Goal: Task Accomplishment & Management: Complete application form

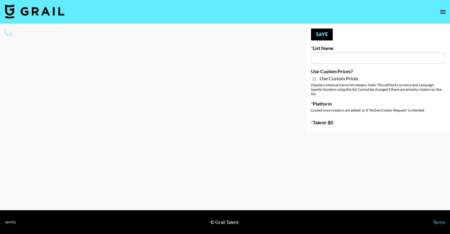
type input "Khiels ([DATE])"
checkbox input "true"
select select "Brand"
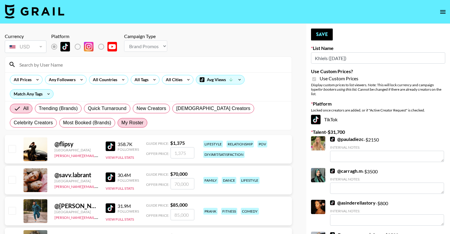
click at [121, 126] on span "My Roster" at bounding box center [132, 122] width 22 height 7
click at [121, 123] on input "My Roster" at bounding box center [121, 123] width 0 height 0
radio input "true"
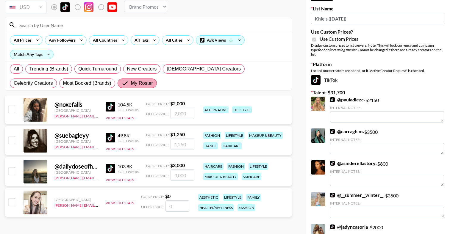
scroll to position [61, 0]
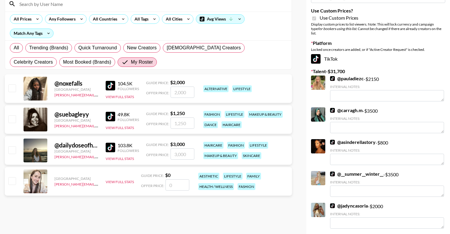
click at [13, 151] on input "checkbox" at bounding box center [11, 149] width 7 height 7
checkbox input "true"
type input "3000"
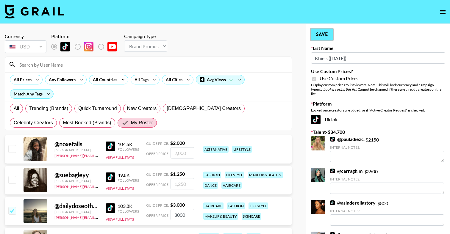
click at [328, 34] on button "Save" at bounding box center [322, 35] width 22 height 12
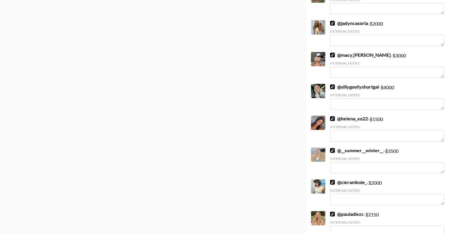
scroll to position [359, 0]
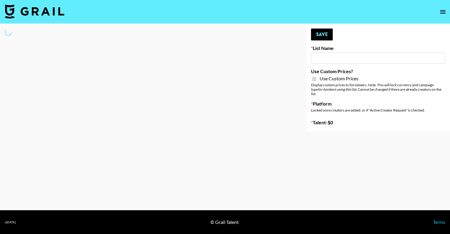
type input "Liquid Brands (19th Aug)"
checkbox input "true"
select select "Brand"
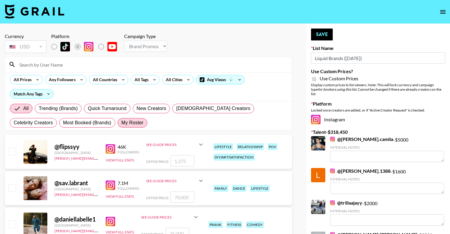
click at [121, 121] on span "My Roster" at bounding box center [132, 122] width 22 height 7
click at [121, 123] on input "My Roster" at bounding box center [121, 123] width 0 height 0
radio input "true"
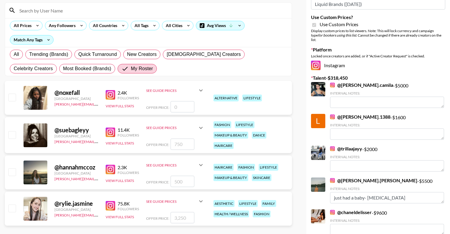
scroll to position [55, 0]
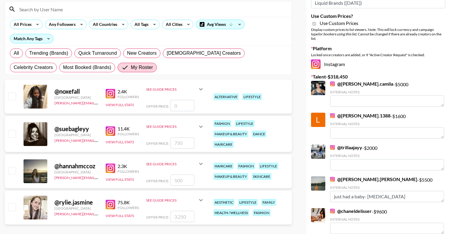
click at [13, 205] on input "checkbox" at bounding box center [11, 206] width 7 height 7
checkbox input "true"
type input "3250"
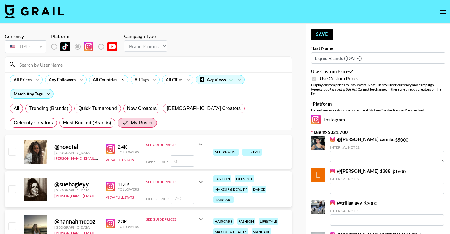
click at [325, 34] on button "Save" at bounding box center [322, 35] width 22 height 12
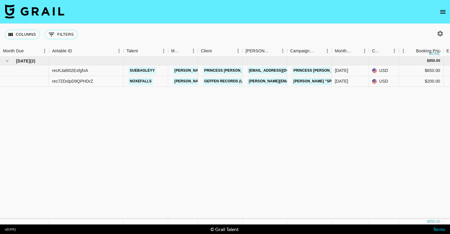
click at [442, 10] on icon "open drawer" at bounding box center [442, 11] width 7 height 7
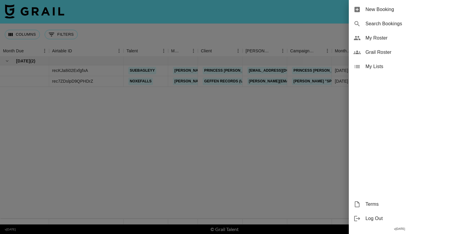
click at [369, 10] on span "New Booking" at bounding box center [405, 9] width 80 height 7
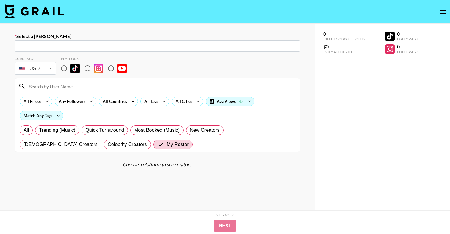
click at [77, 87] on input at bounding box center [161, 86] width 271 height 10
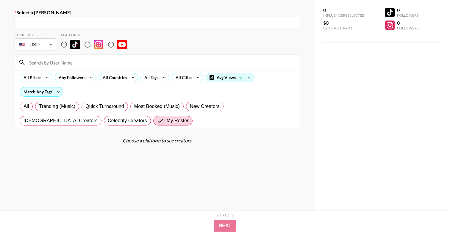
scroll to position [29, 0]
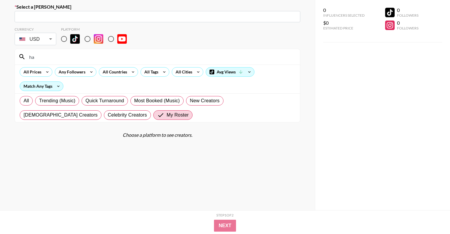
type input "h"
click at [64, 37] on input "radio" at bounding box center [64, 39] width 12 height 12
radio input "true"
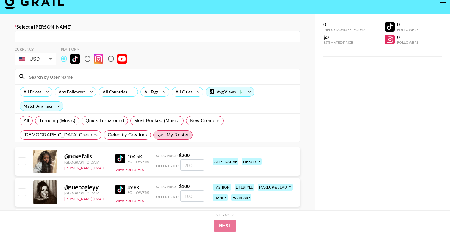
scroll to position [0, 0]
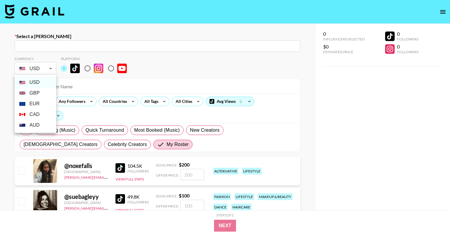
click at [42, 66] on body "Select a Booker ​ Currency USD USD ​ Platform All Prices Any Followers All Coun…" at bounding box center [225, 159] width 450 height 319
click at [39, 124] on li "AUD" at bounding box center [36, 125] width 42 height 11
type input "AUD"
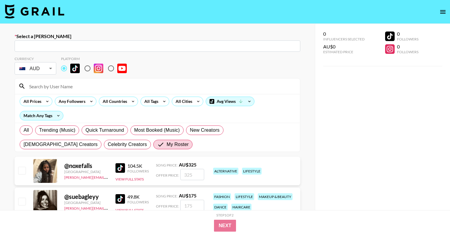
click at [159, 64] on div "Currency AUD AUD ​ Platform" at bounding box center [158, 66] width 286 height 19
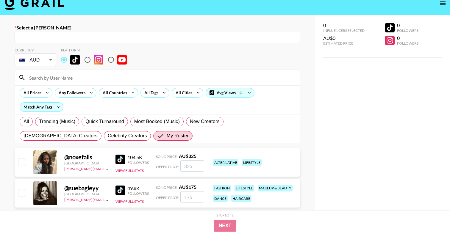
scroll to position [9, 0]
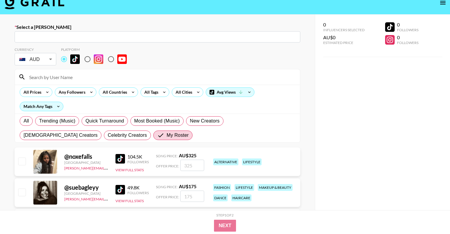
click at [156, 76] on input at bounding box center [161, 77] width 271 height 10
click at [170, 61] on div "Currency AUD AUD ​ Platform" at bounding box center [158, 56] width 286 height 19
